Goal: Information Seeking & Learning: Learn about a topic

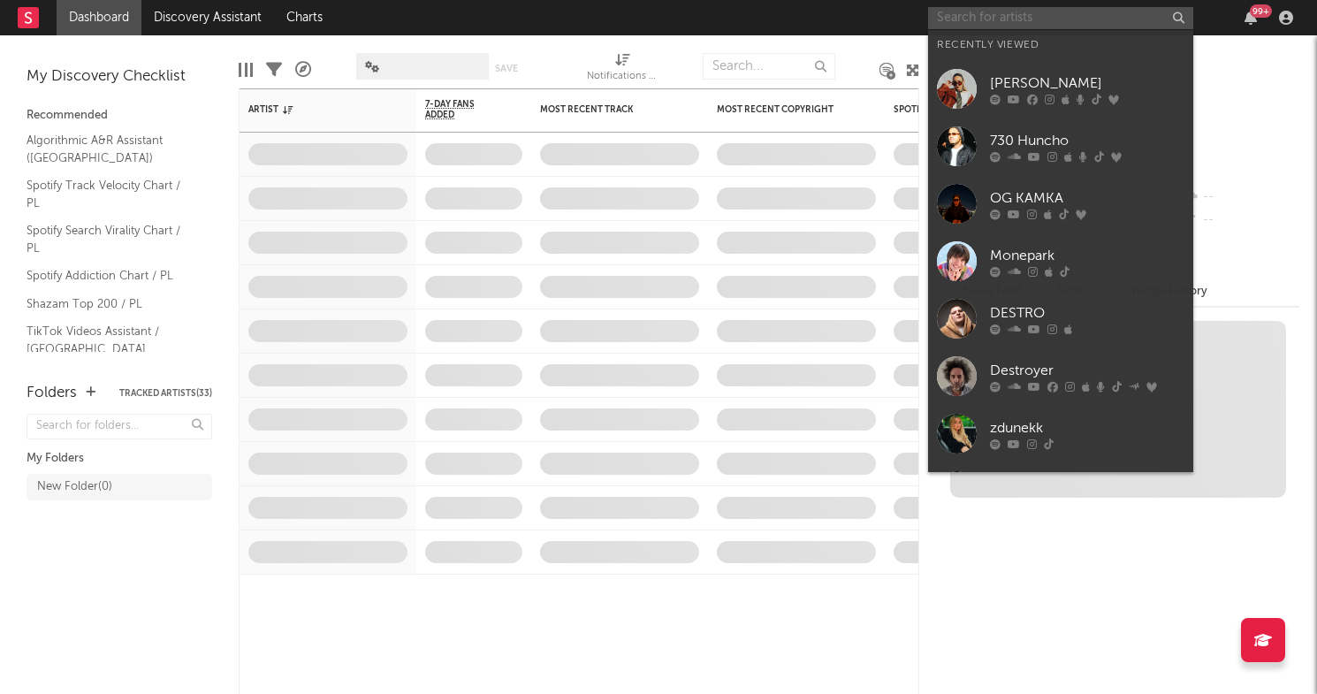
click at [960, 16] on input "text" at bounding box center [1060, 18] width 265 height 22
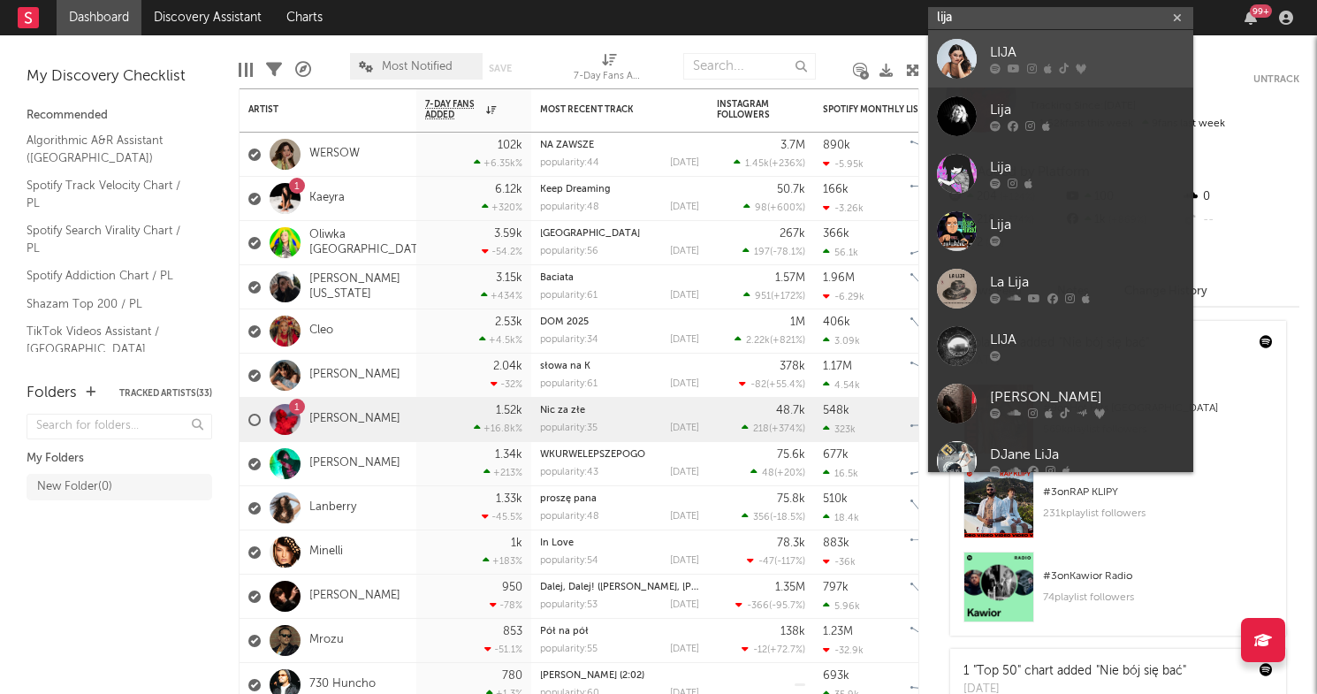
type input "lija"
click at [1020, 51] on div "LIJA" at bounding box center [1087, 52] width 194 height 21
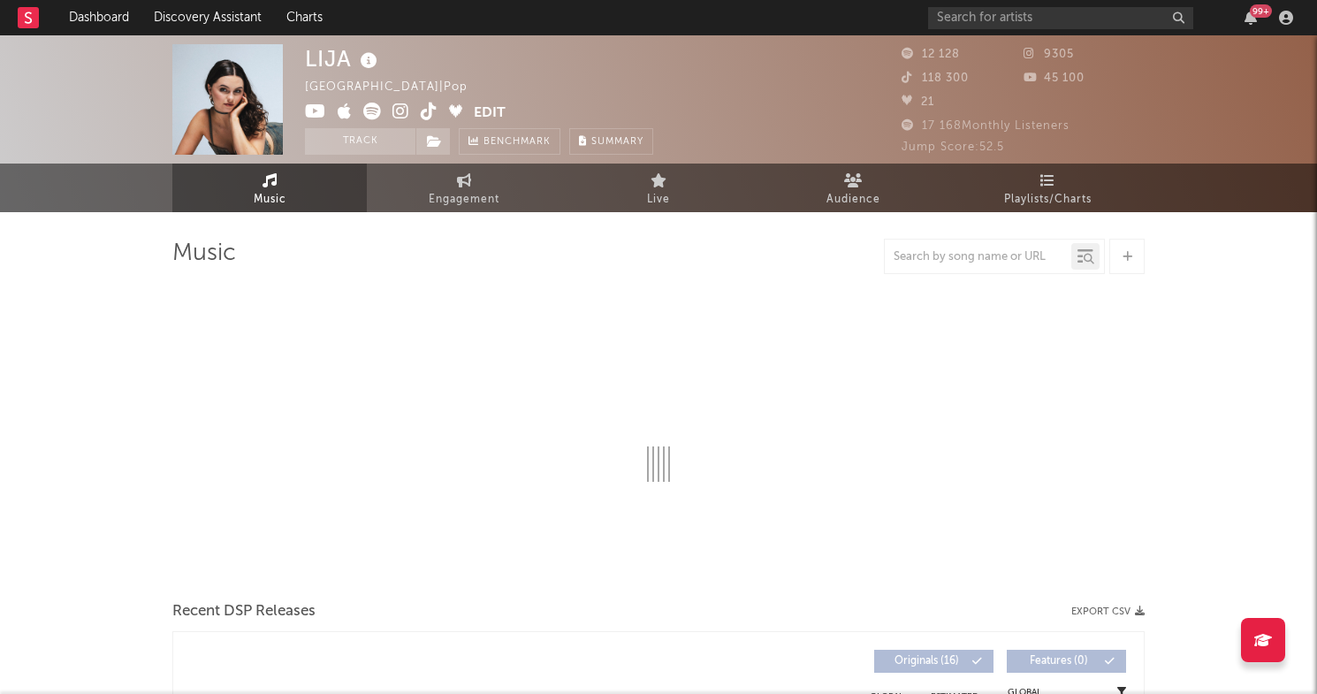
select select "6m"
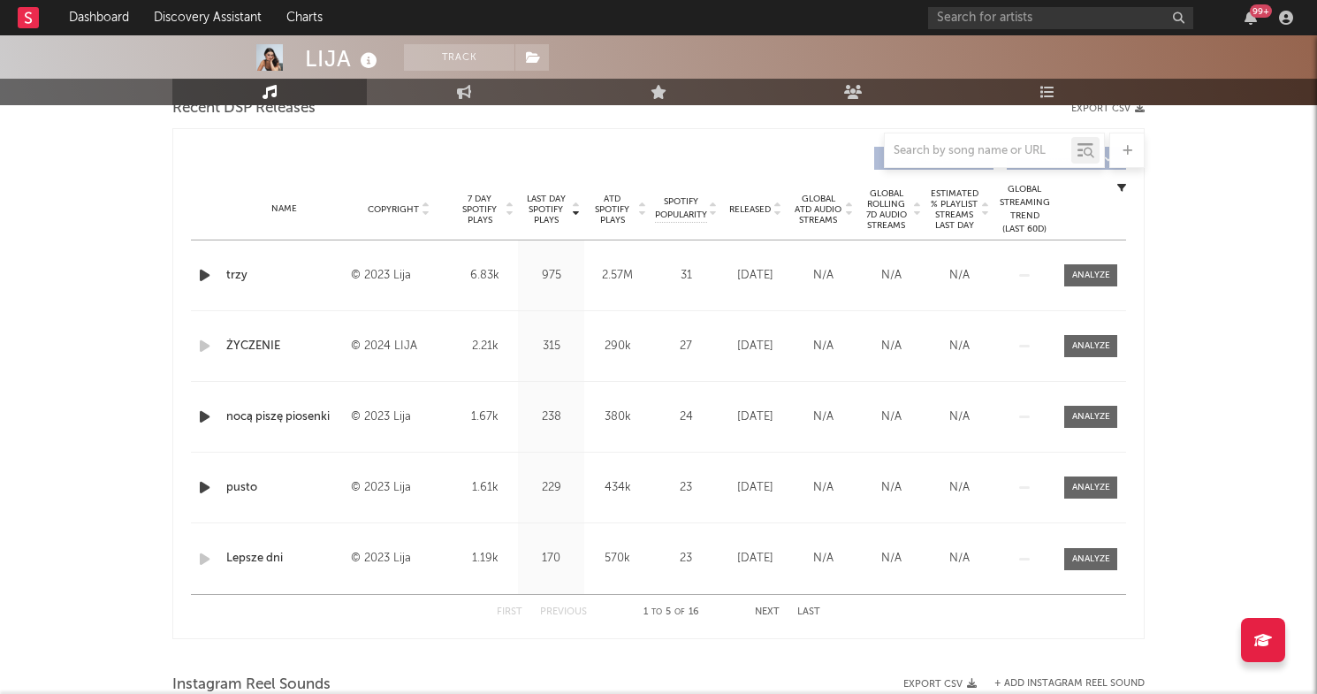
scroll to position [637, 0]
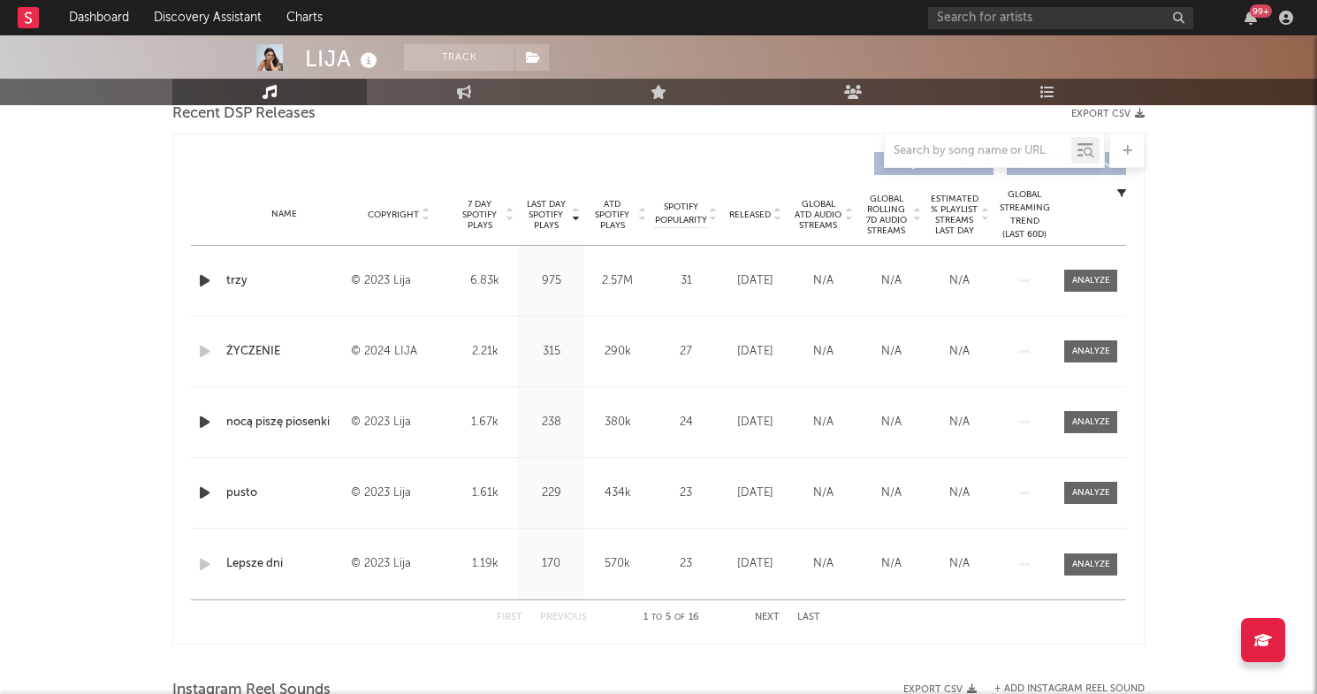
click at [765, 620] on button "Next" at bounding box center [767, 618] width 25 height 10
click at [766, 613] on button "Next" at bounding box center [767, 618] width 25 height 10
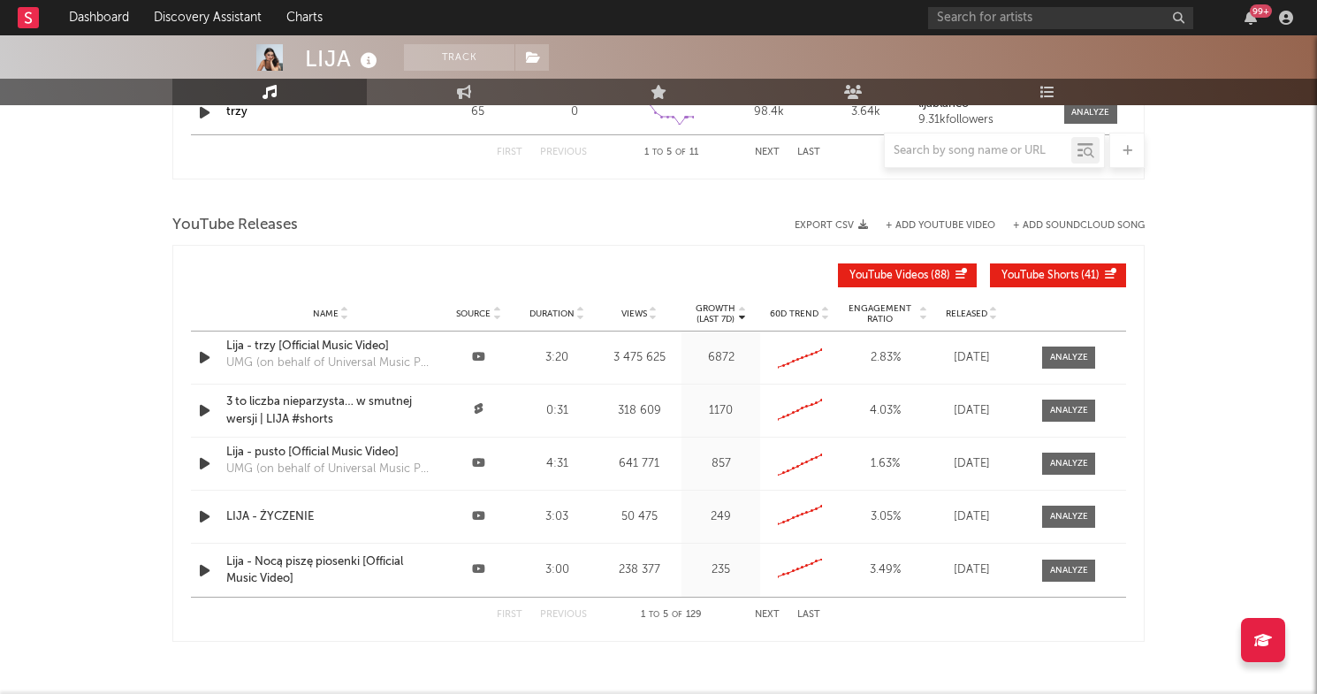
scroll to position [1303, 0]
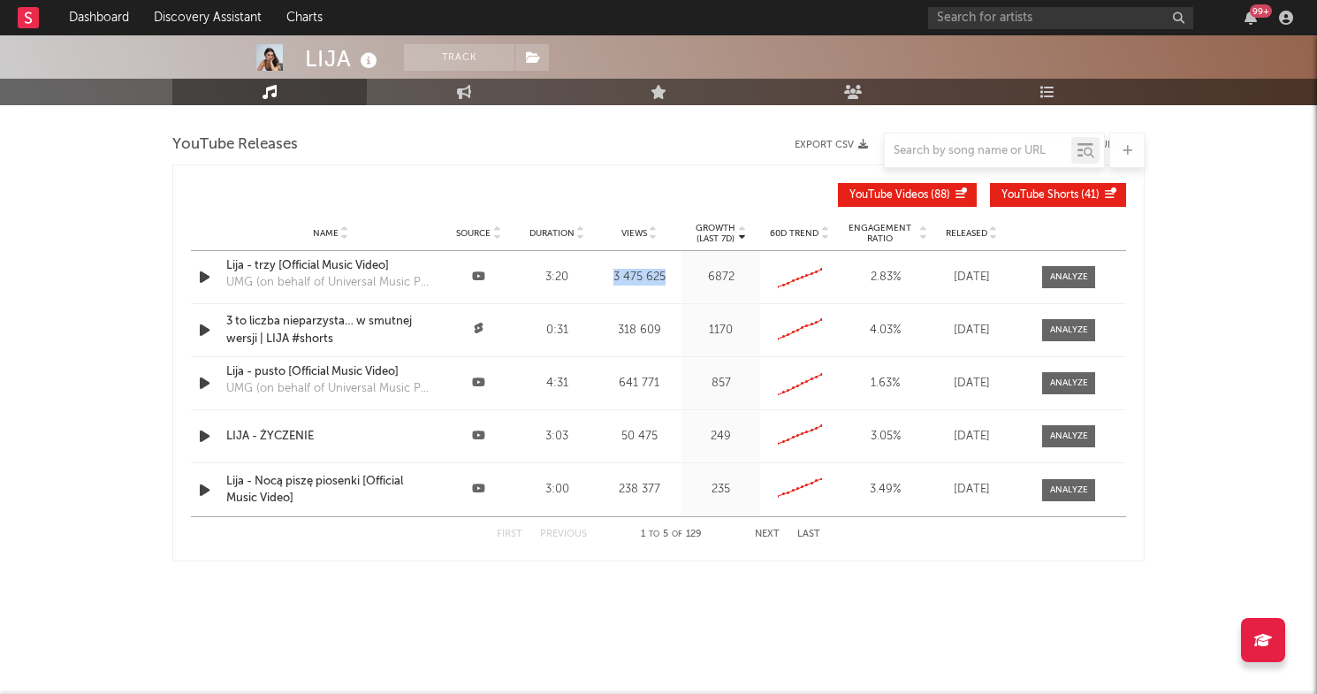
drag, startPoint x: 613, startPoint y: 276, endPoint x: 671, endPoint y: 279, distance: 57.6
click at [671, 279] on div "3 475 625" at bounding box center [639, 278] width 77 height 18
click at [766, 539] on div "First Previous 1 to 5 of 129 Next Last" at bounding box center [659, 534] width 324 height 34
click at [768, 533] on button "Next" at bounding box center [767, 535] width 25 height 10
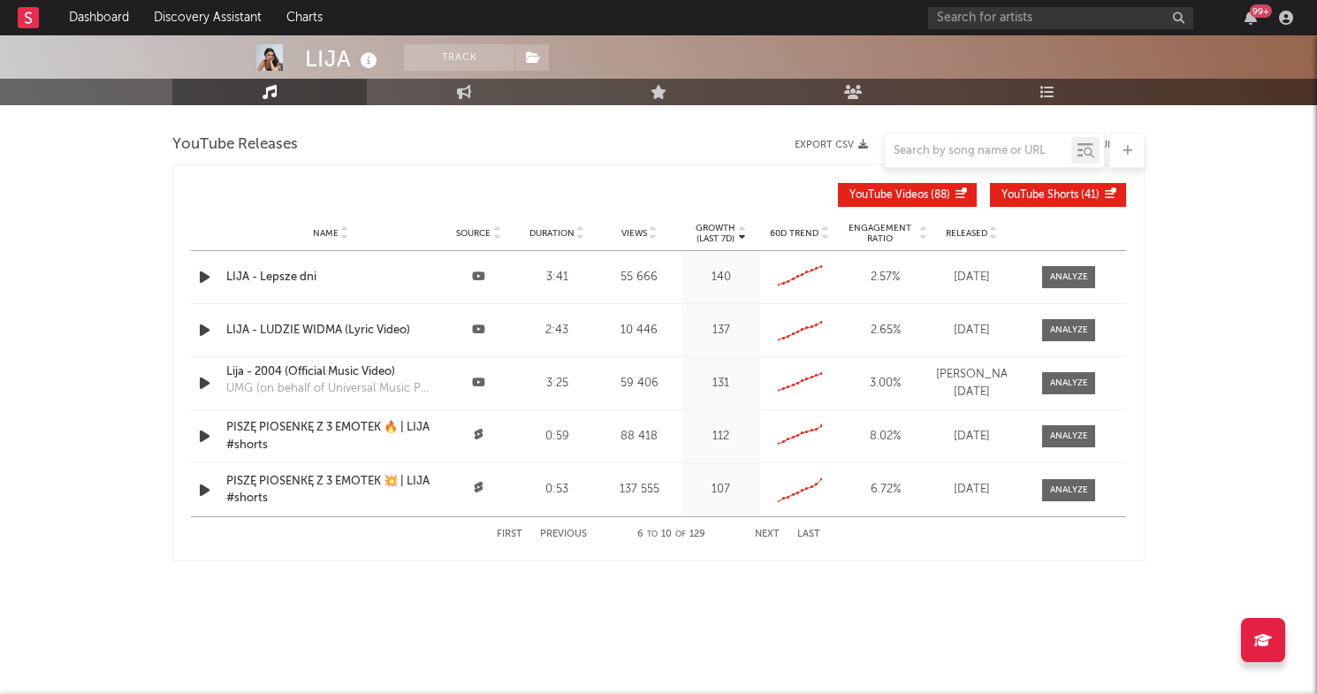
click at [768, 533] on button "Next" at bounding box center [767, 535] width 25 height 10
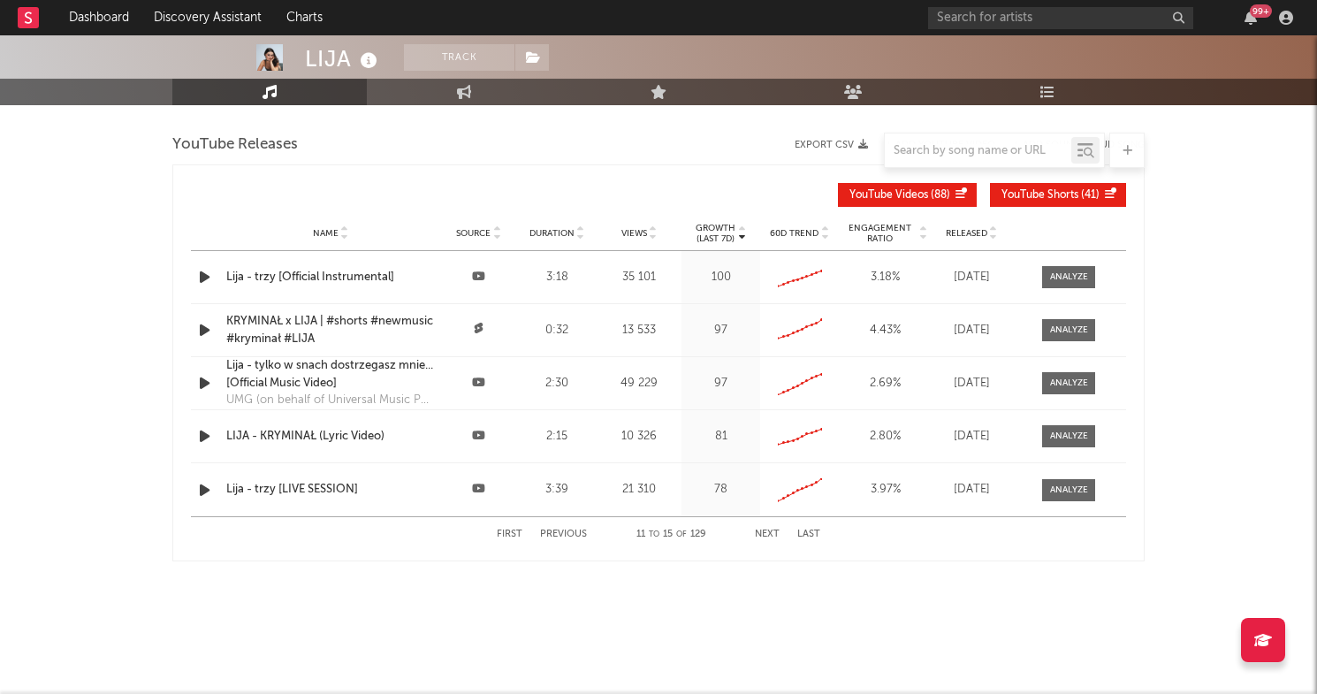
click at [768, 533] on button "Next" at bounding box center [767, 535] width 25 height 10
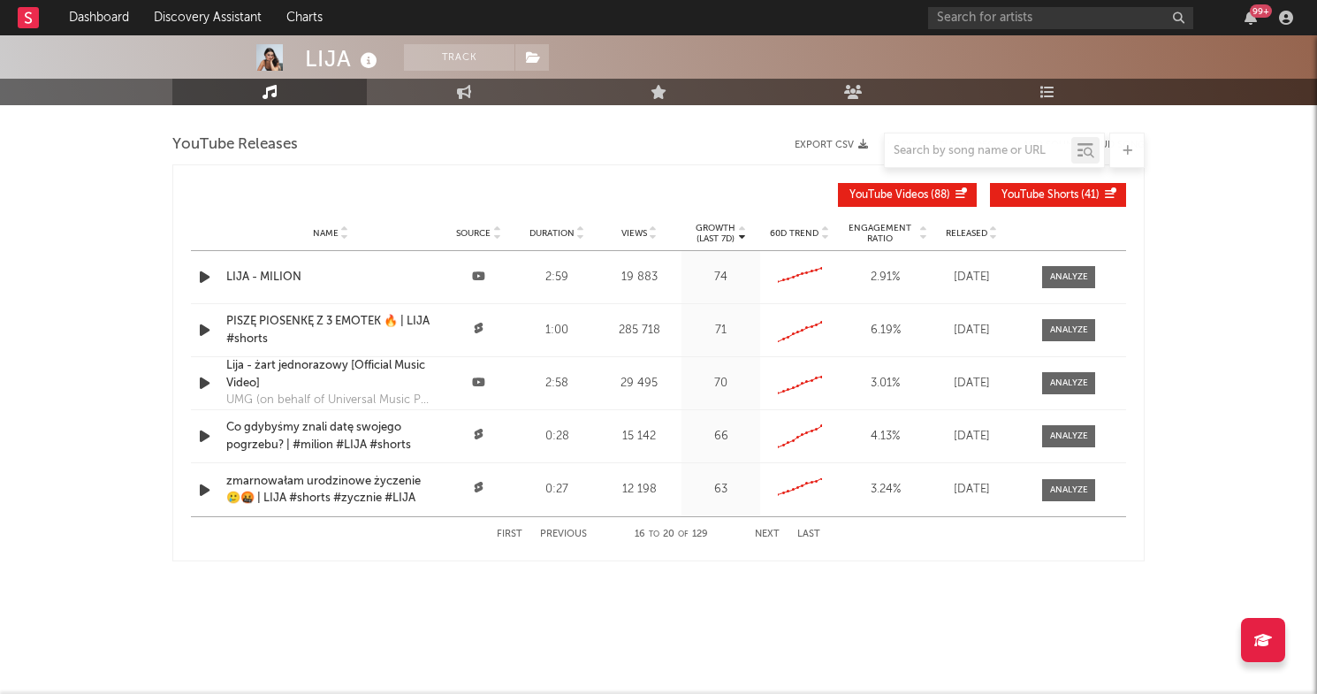
click at [768, 533] on button "Next" at bounding box center [767, 535] width 25 height 10
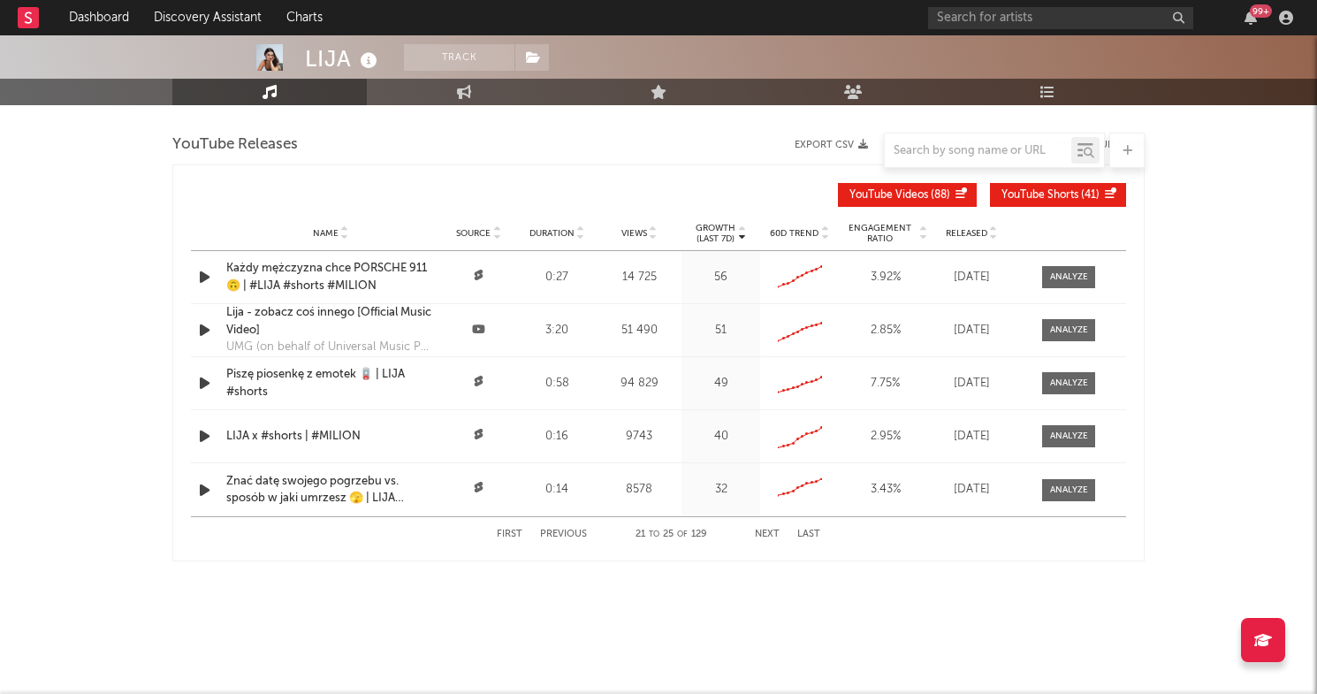
click at [768, 533] on button "Next" at bounding box center [767, 535] width 25 height 10
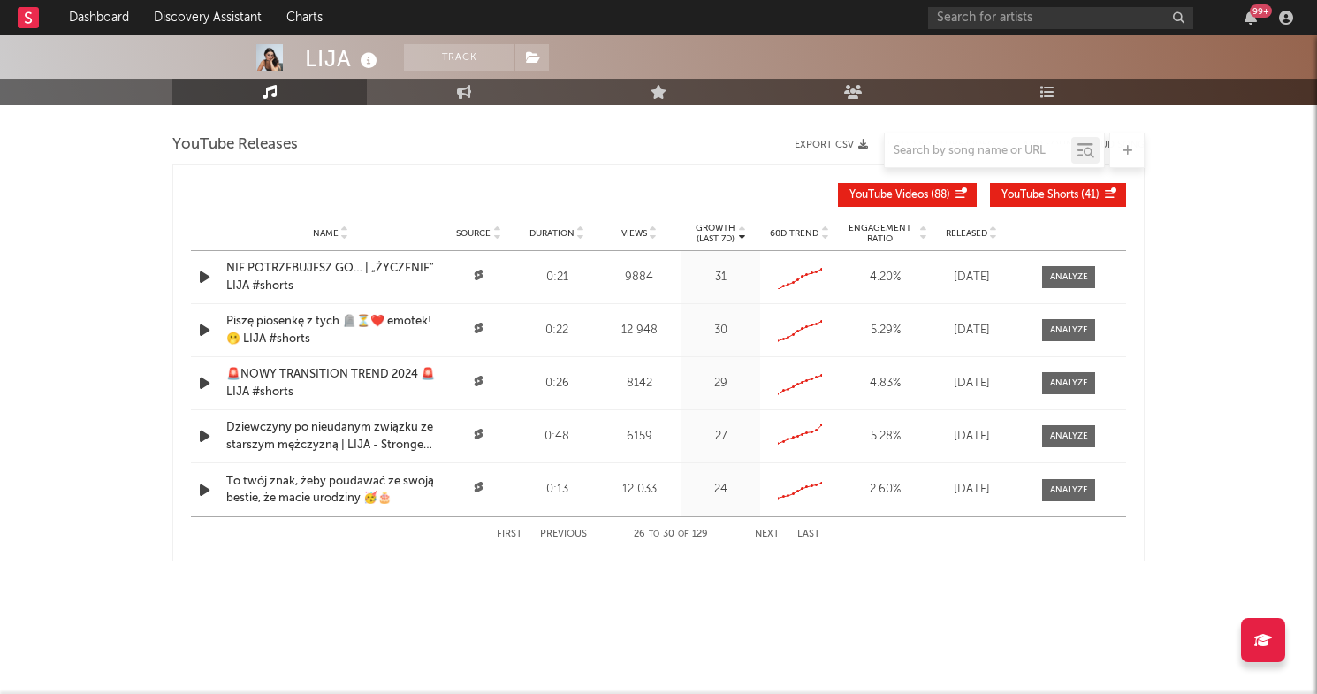
click at [768, 533] on button "Next" at bounding box center [767, 535] width 25 height 10
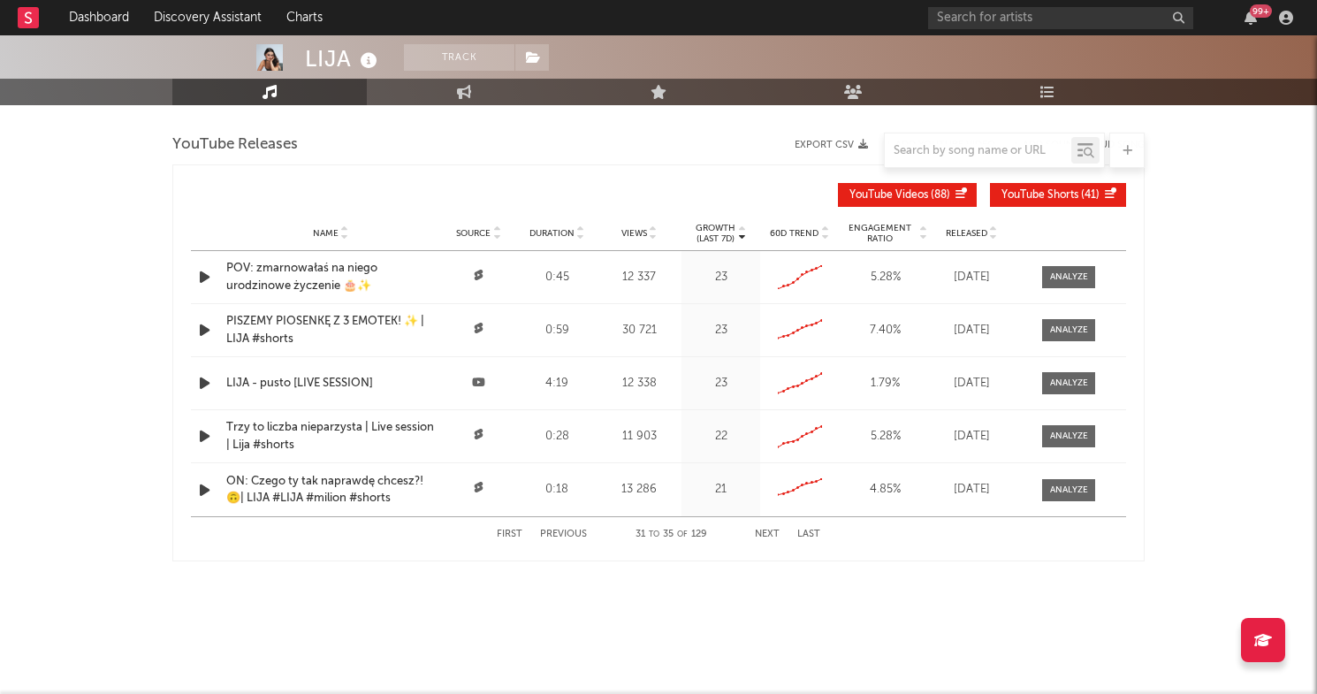
click at [768, 533] on button "Next" at bounding box center [767, 535] width 25 height 10
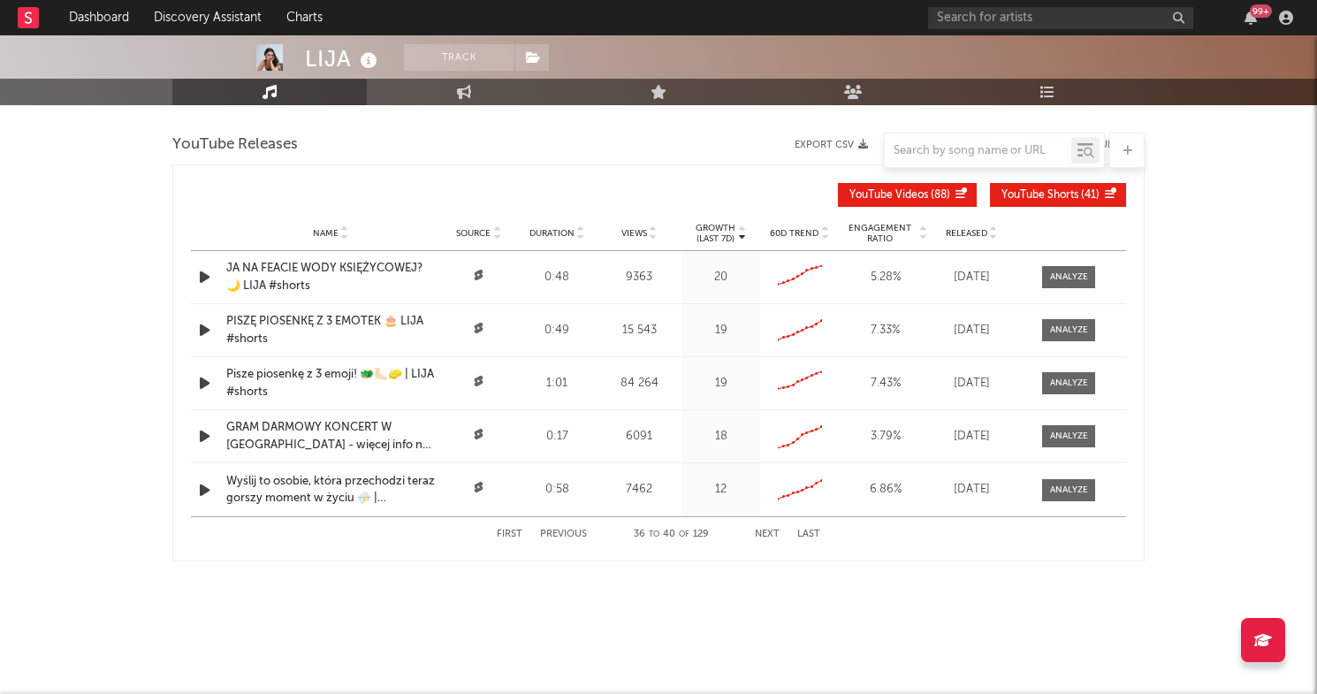
click at [768, 533] on button "Next" at bounding box center [767, 535] width 25 height 10
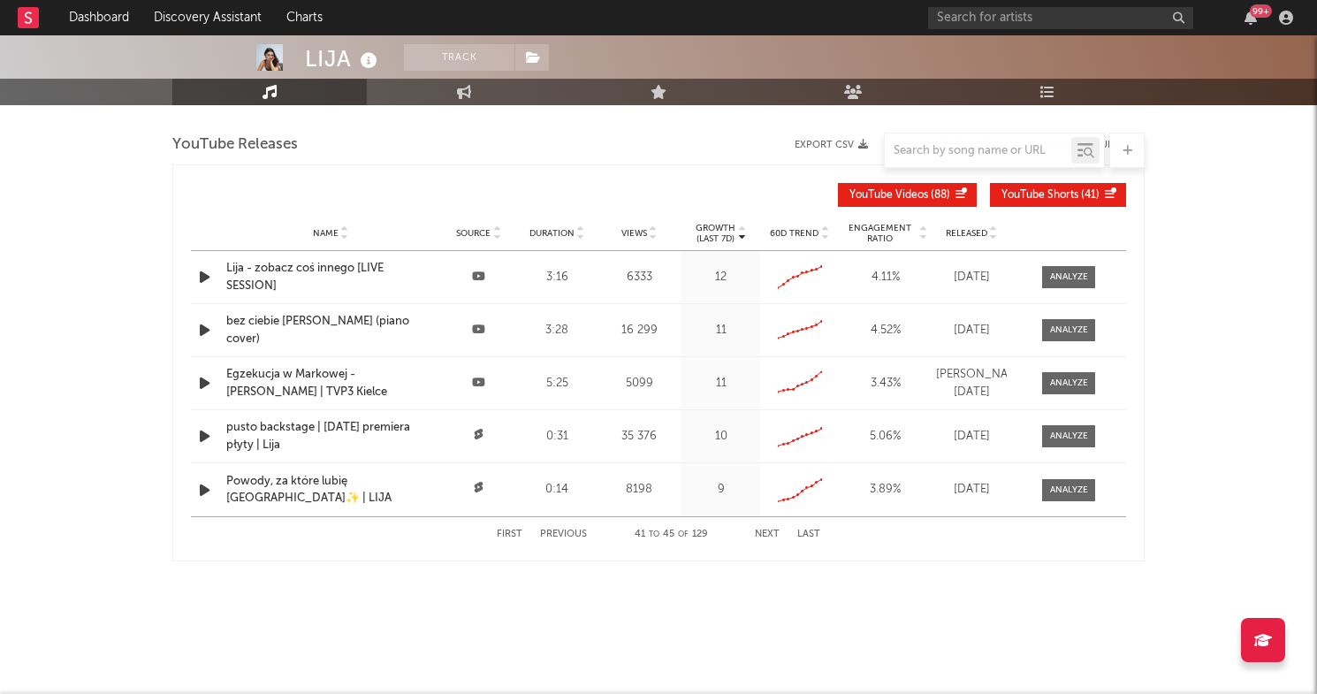
click at [768, 533] on button "Next" at bounding box center [767, 535] width 25 height 10
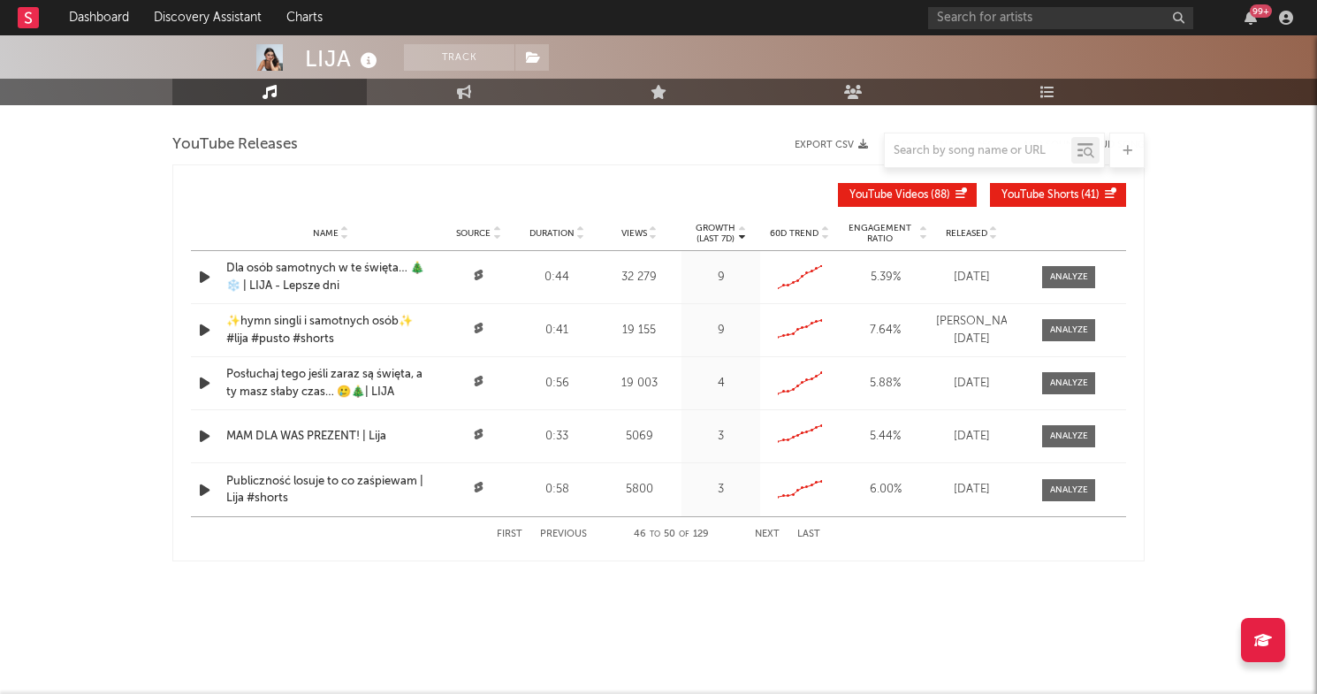
click at [768, 533] on button "Next" at bounding box center [767, 535] width 25 height 10
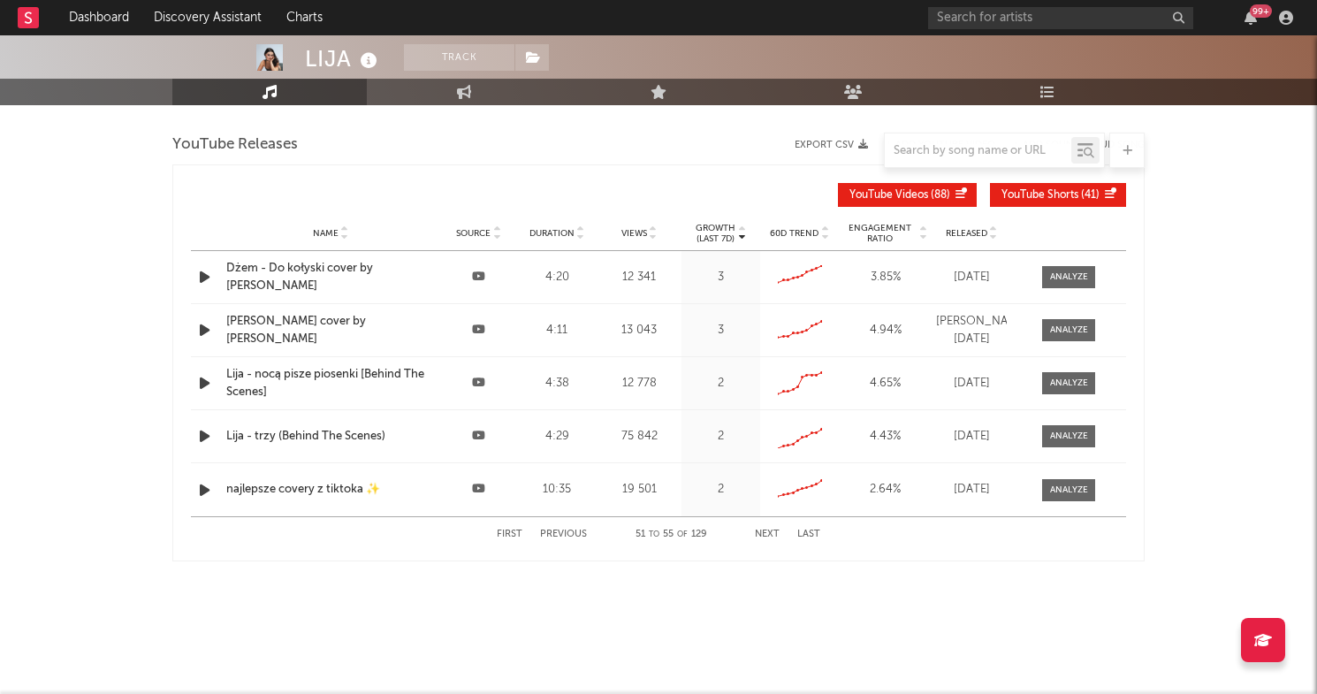
click at [507, 536] on button "First" at bounding box center [510, 535] width 26 height 10
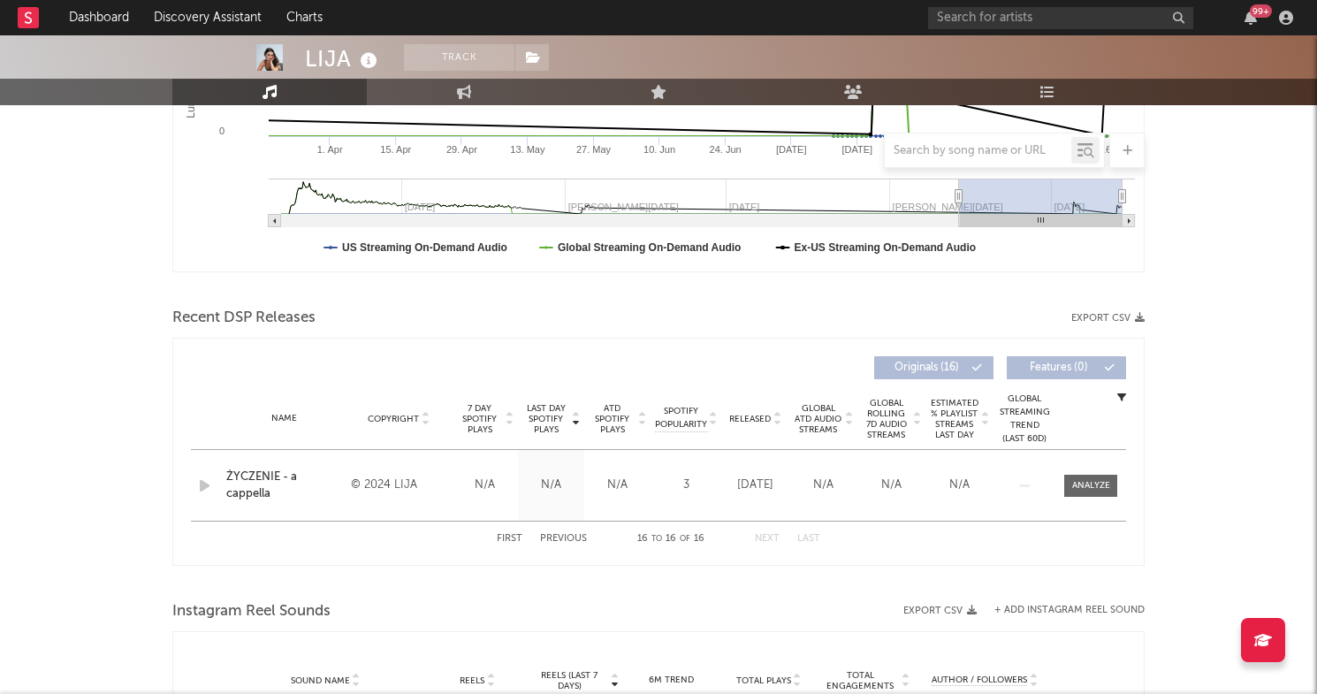
scroll to position [0, 0]
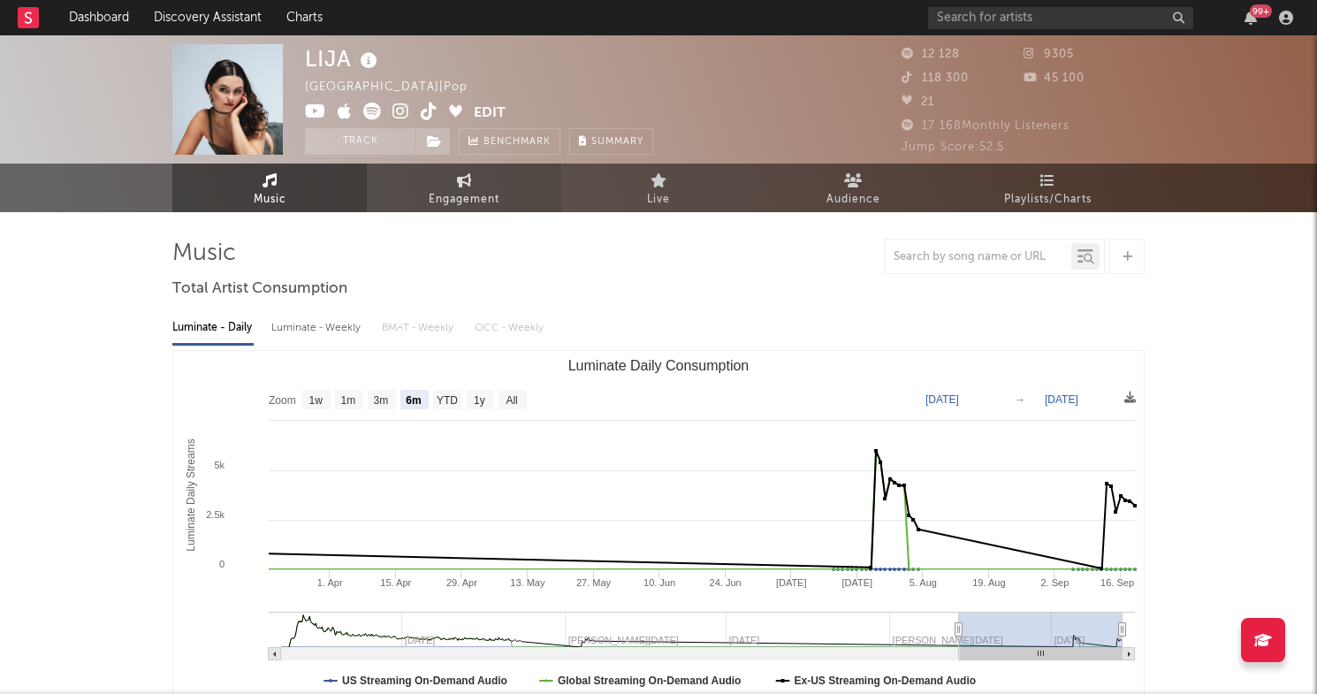
click at [474, 184] on link "Engagement" at bounding box center [464, 188] width 194 height 49
select select "1w"
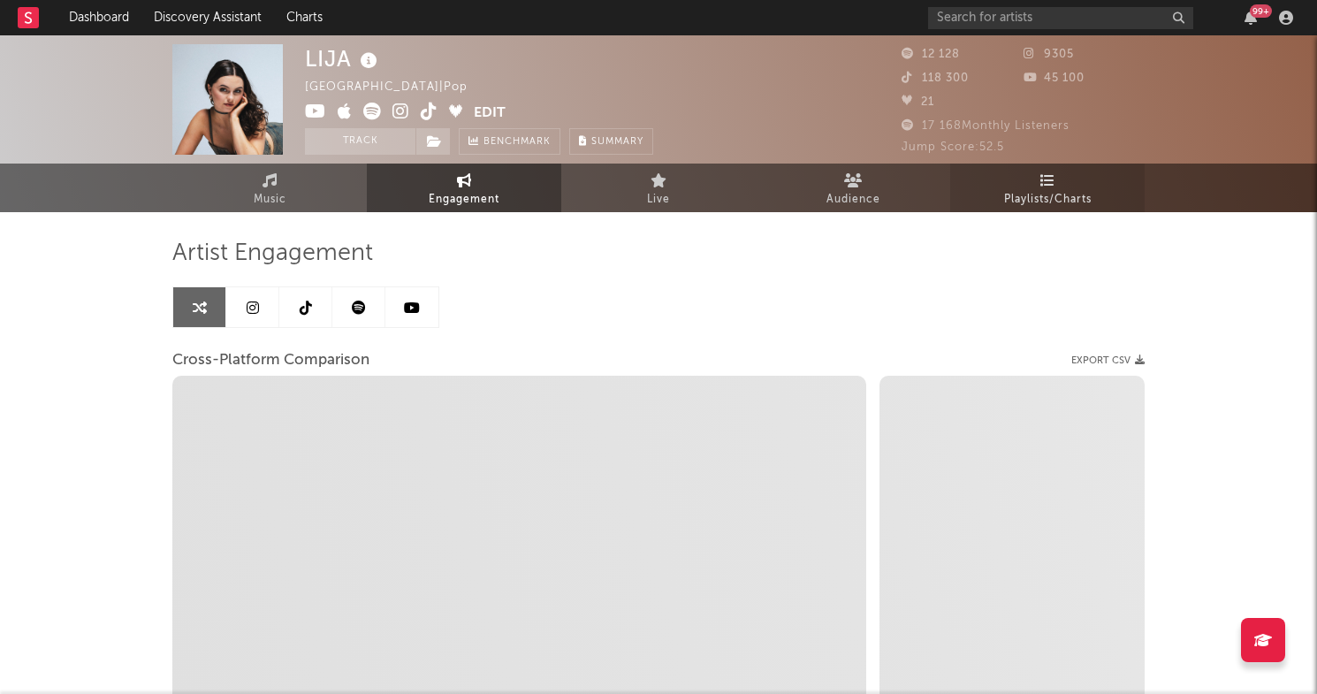
select select "1m"
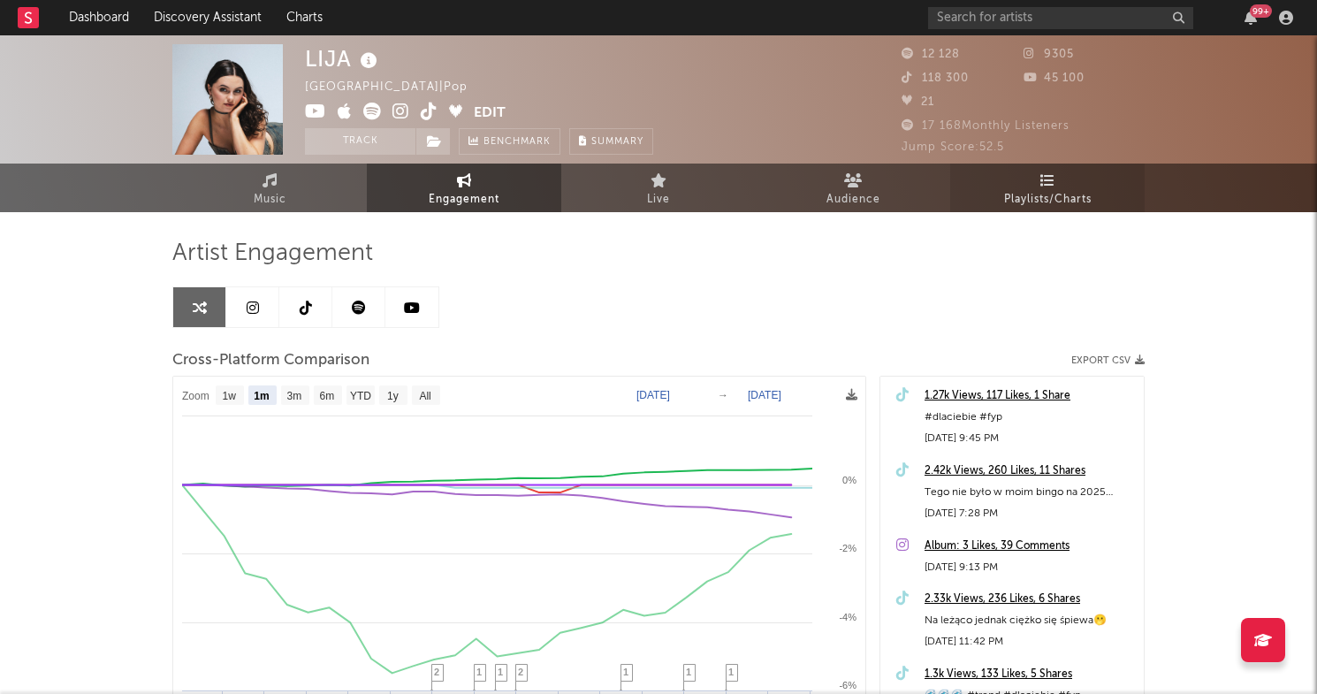
click at [1047, 178] on icon at bounding box center [1047, 180] width 15 height 14
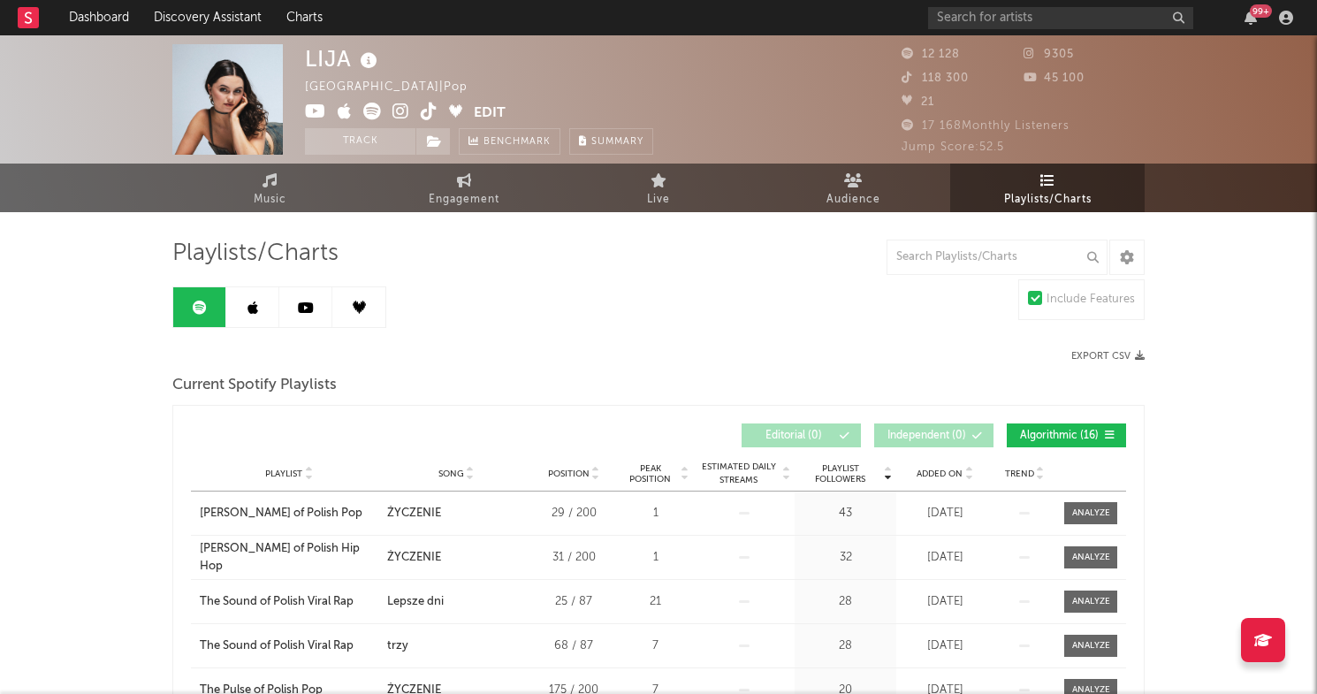
click at [260, 322] on link at bounding box center [252, 307] width 53 height 40
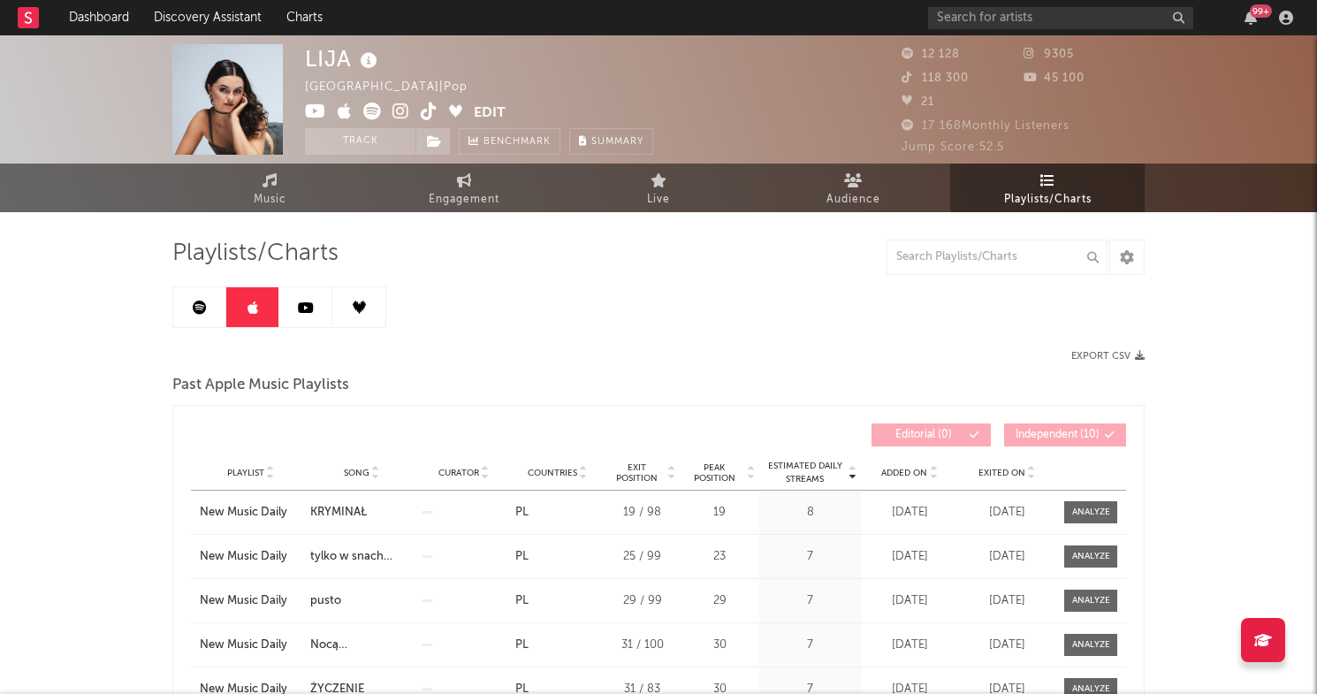
click at [316, 312] on link at bounding box center [305, 307] width 53 height 40
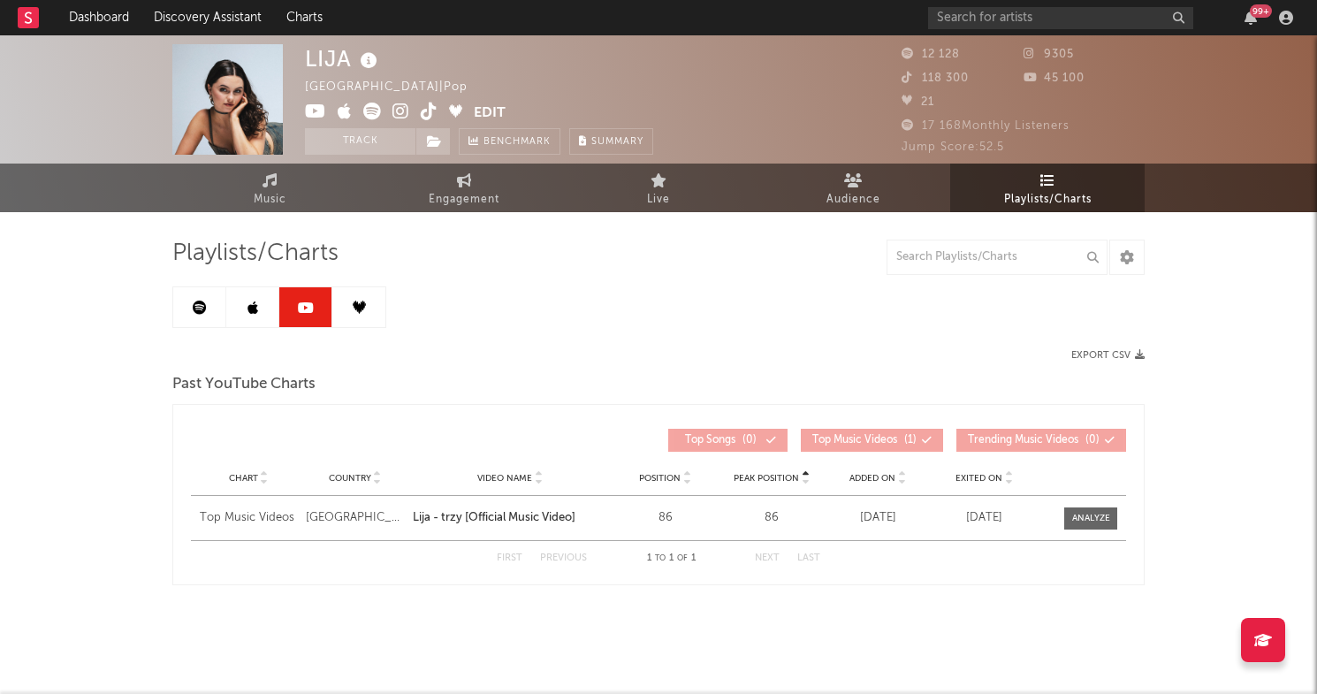
click at [355, 310] on icon at bounding box center [359, 307] width 13 height 13
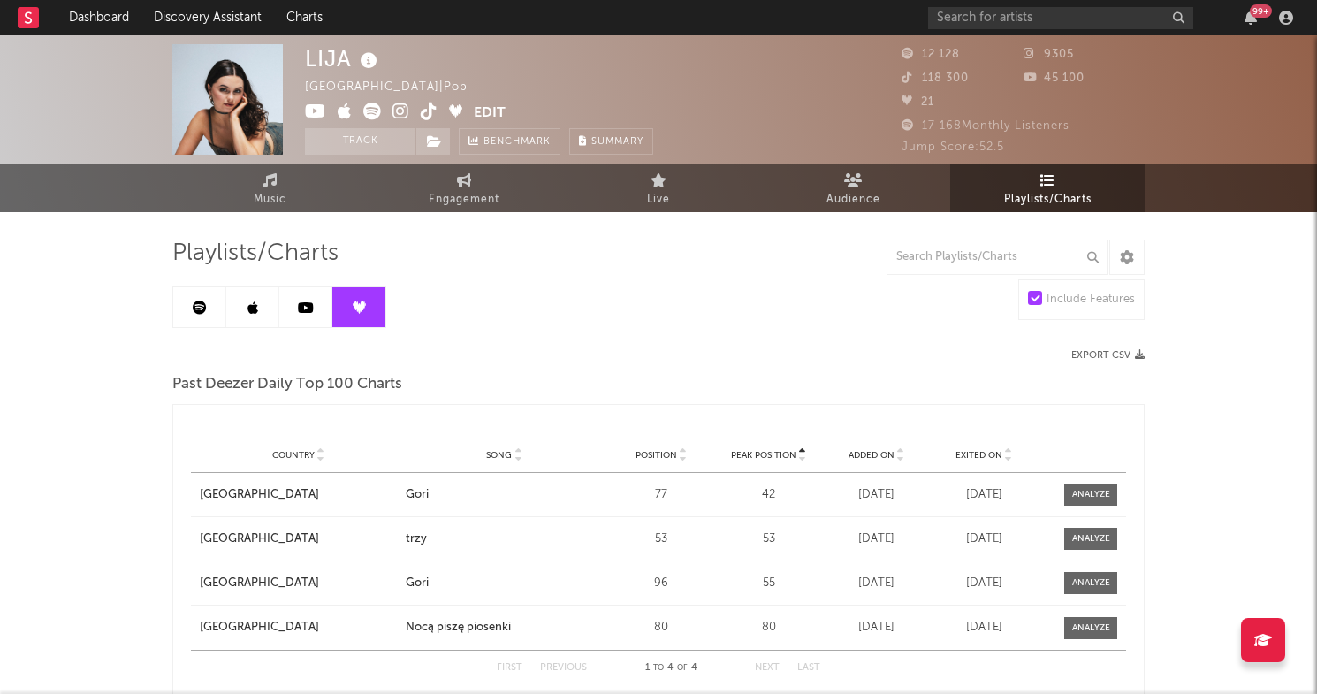
click at [200, 315] on link at bounding box center [199, 307] width 53 height 40
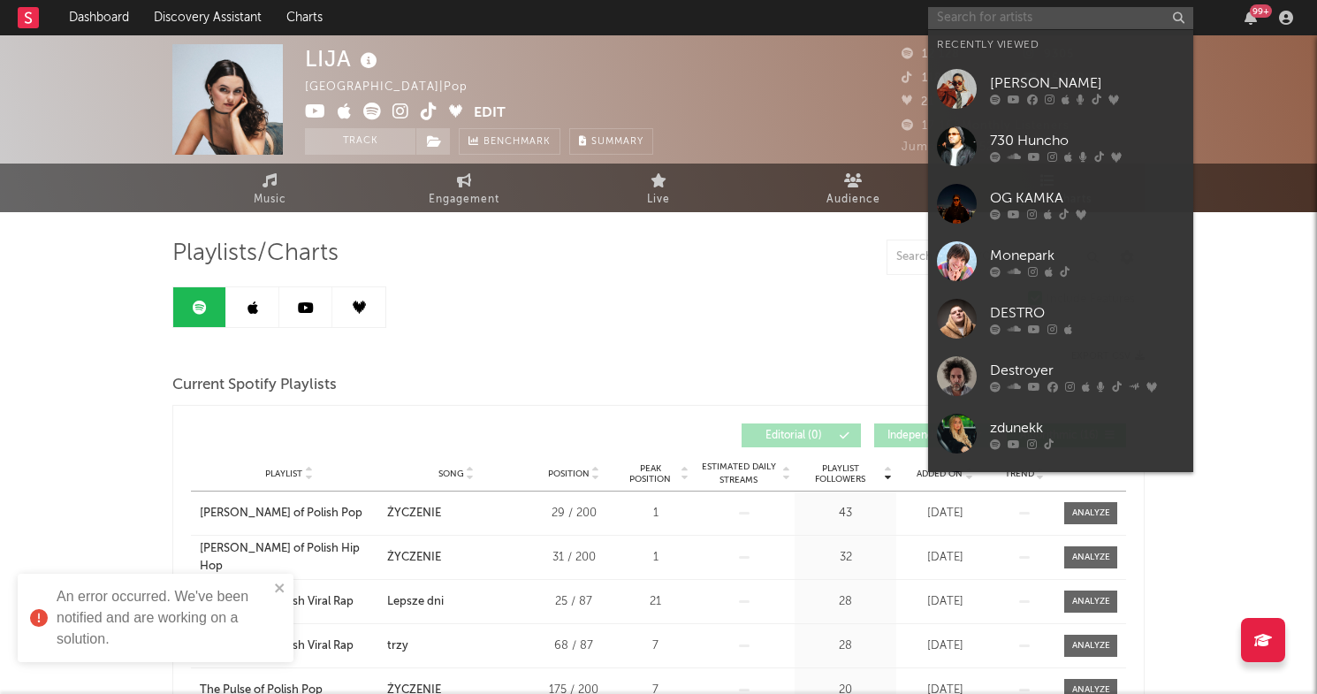
click at [954, 22] on input "text" at bounding box center [1060, 18] width 265 height 22
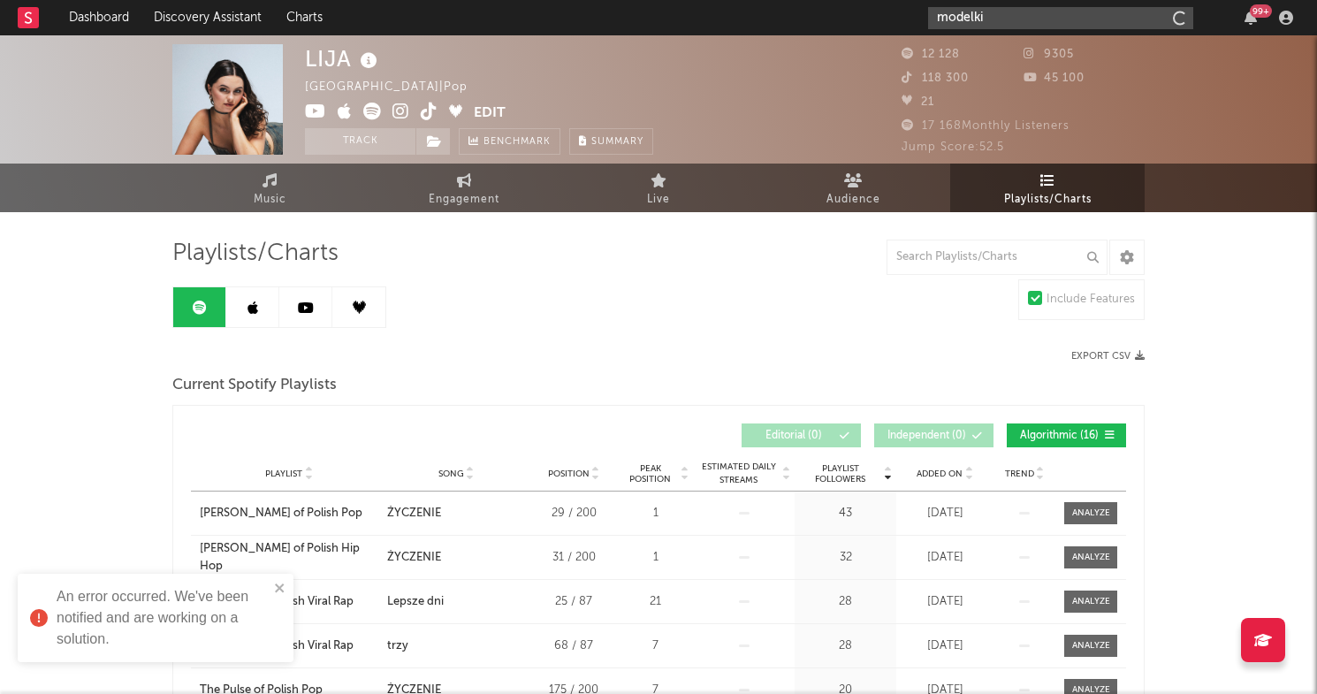
type input "modelki"
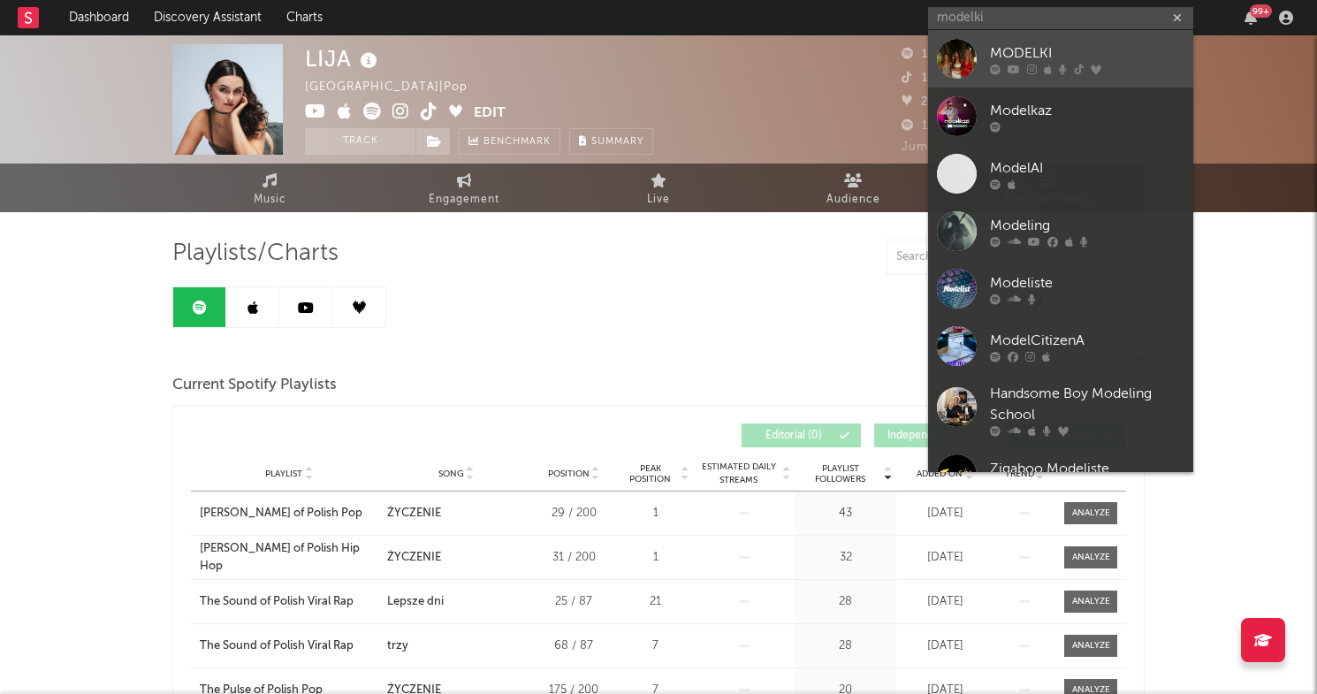
click at [1018, 51] on div "MODELKI" at bounding box center [1087, 52] width 194 height 21
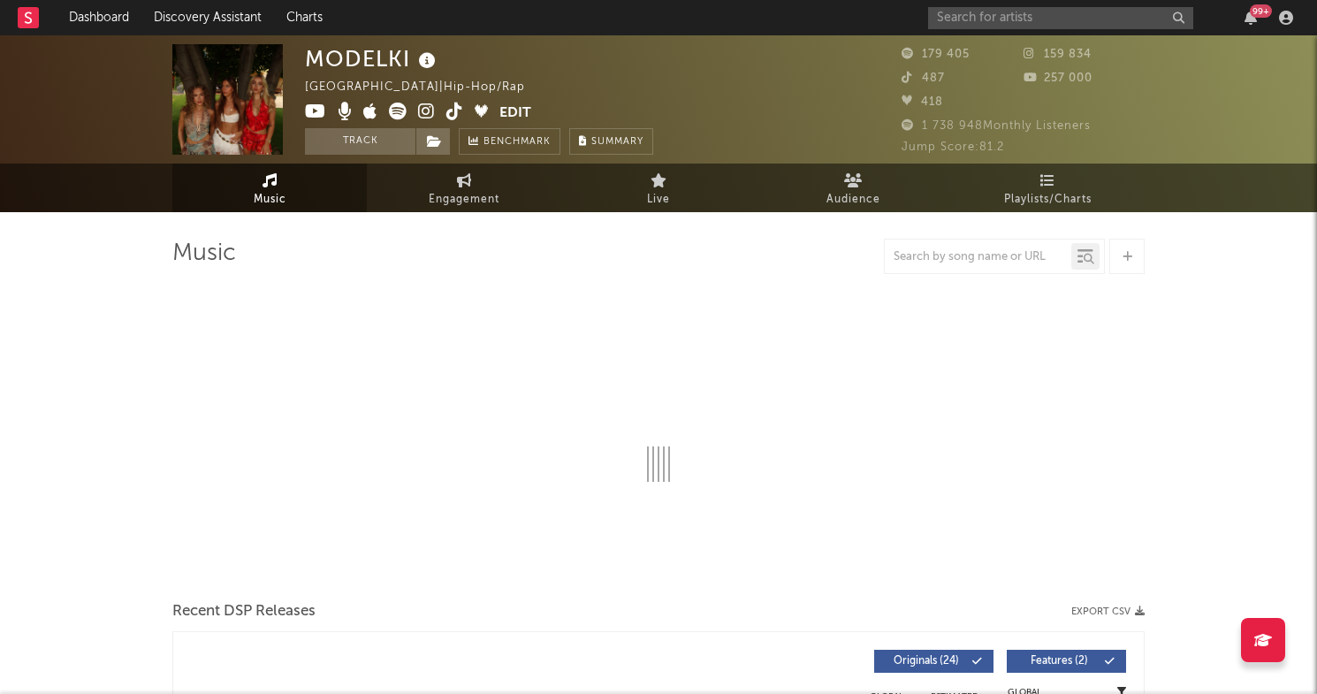
select select "6m"
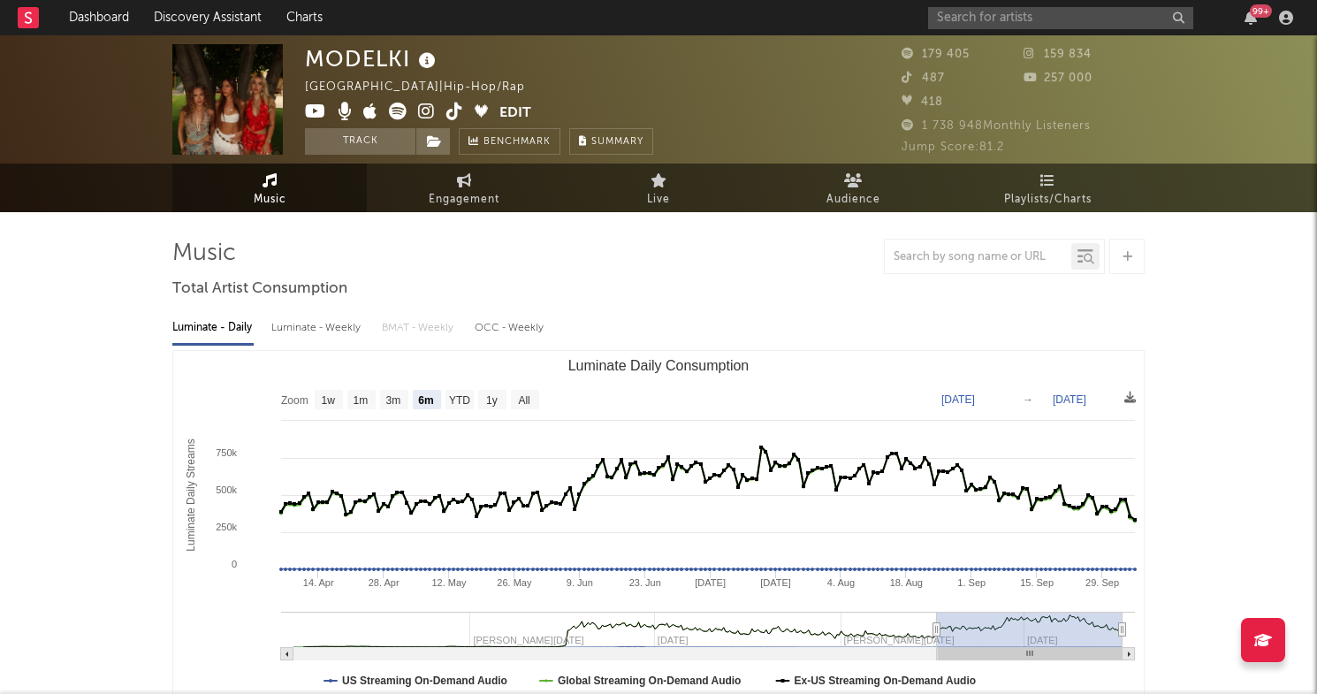
select select "6m"
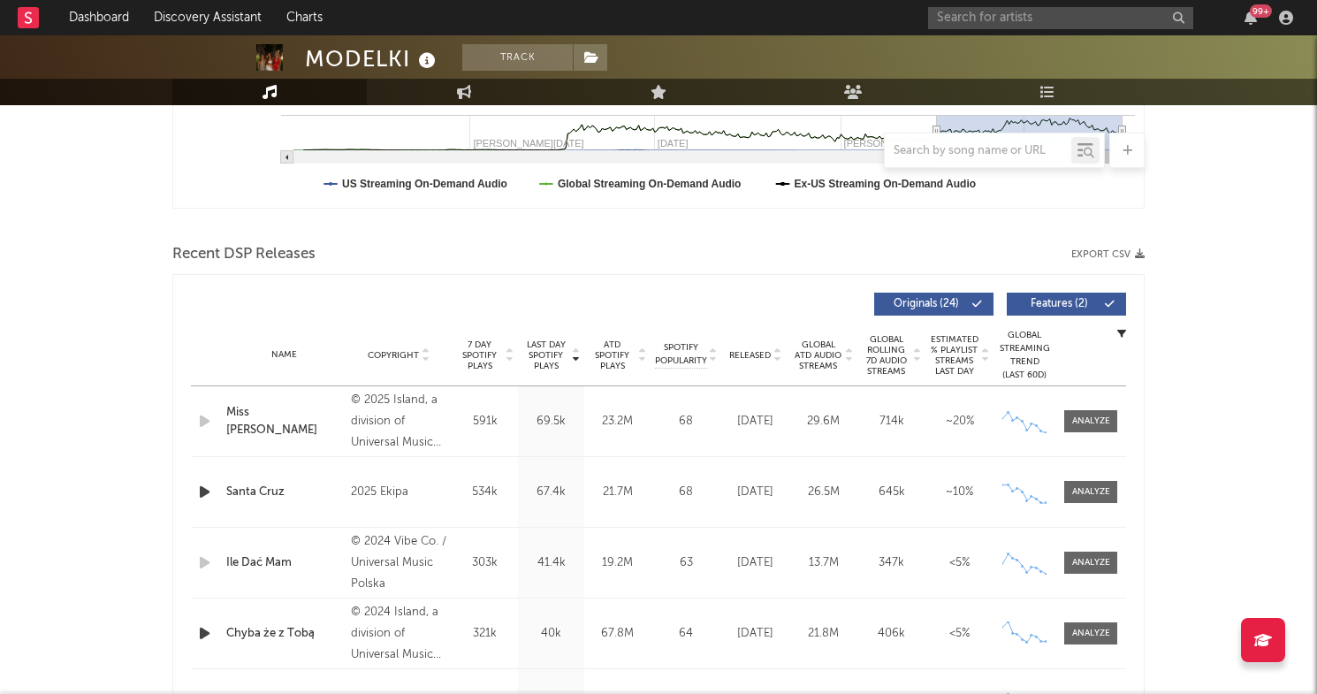
scroll to position [493, 0]
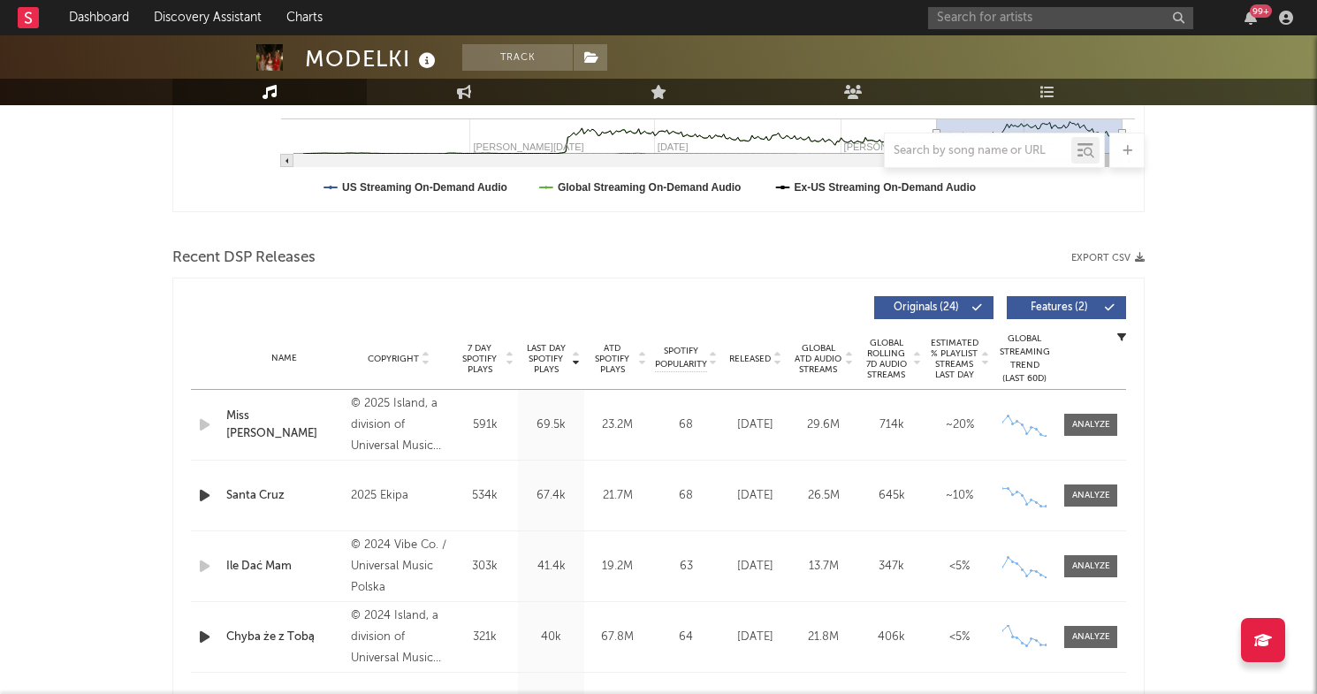
click at [1142, 258] on icon "button" at bounding box center [1140, 258] width 10 height 10
